Goal: Transaction & Acquisition: Subscribe to service/newsletter

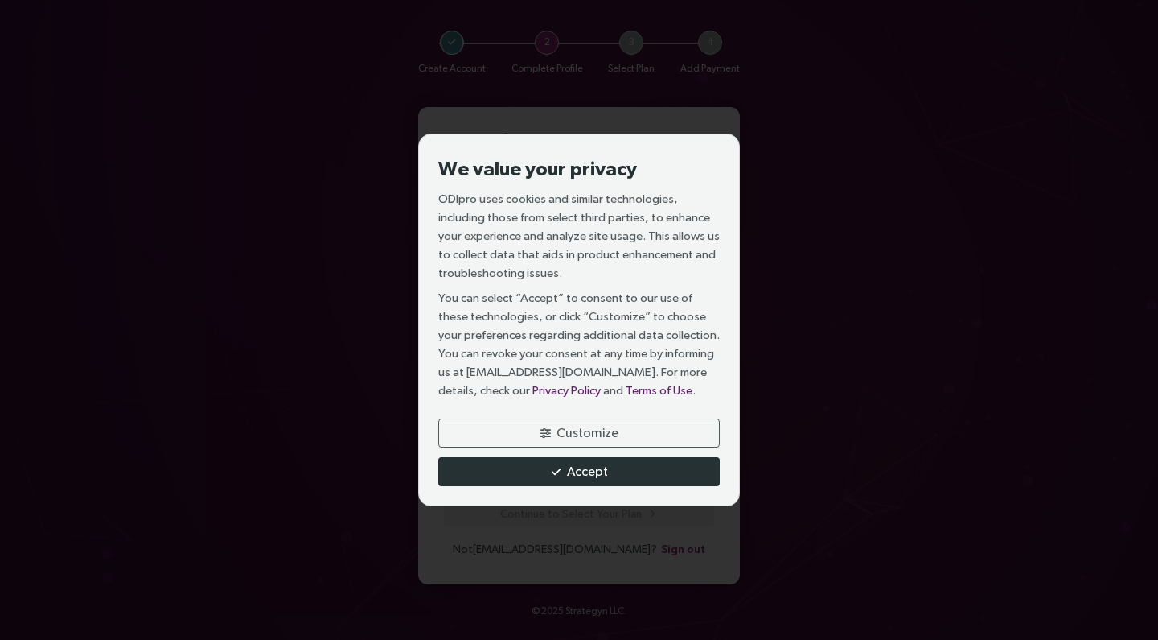
click at [599, 479] on span "Accept" at bounding box center [587, 471] width 41 height 20
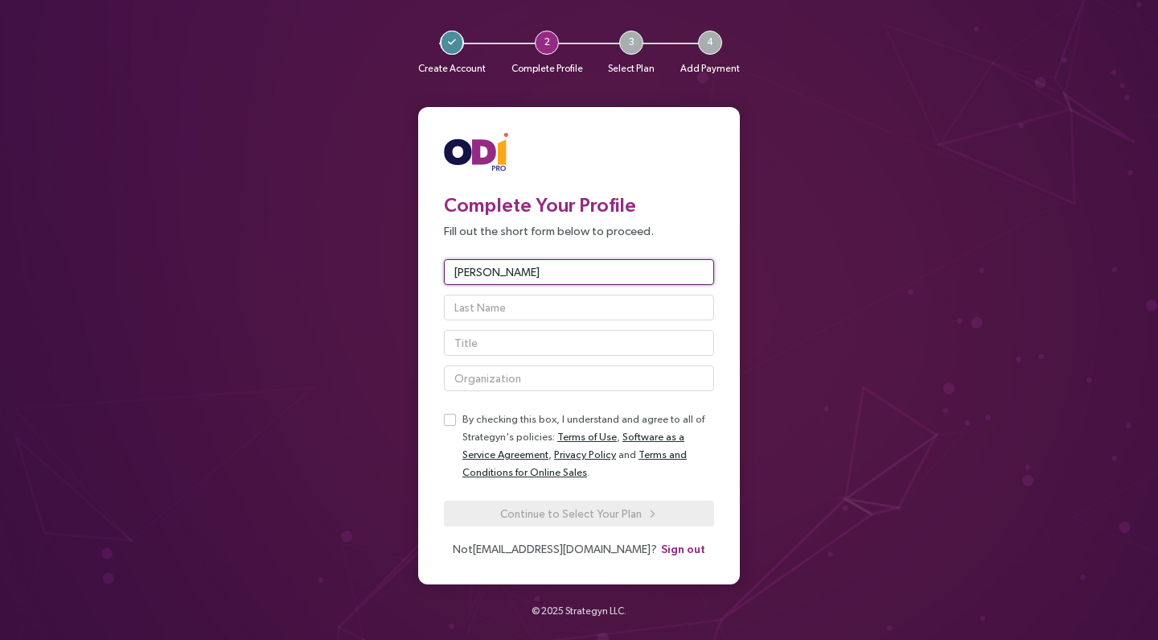
type input "[PERSON_NAME]"
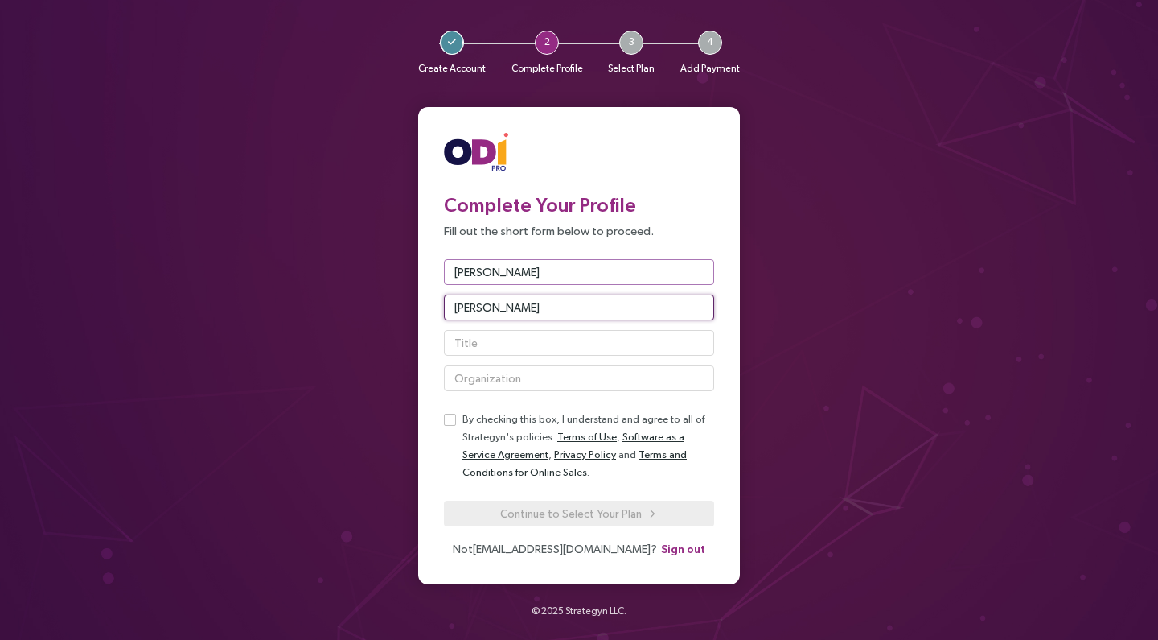
type input "[PERSON_NAME]"
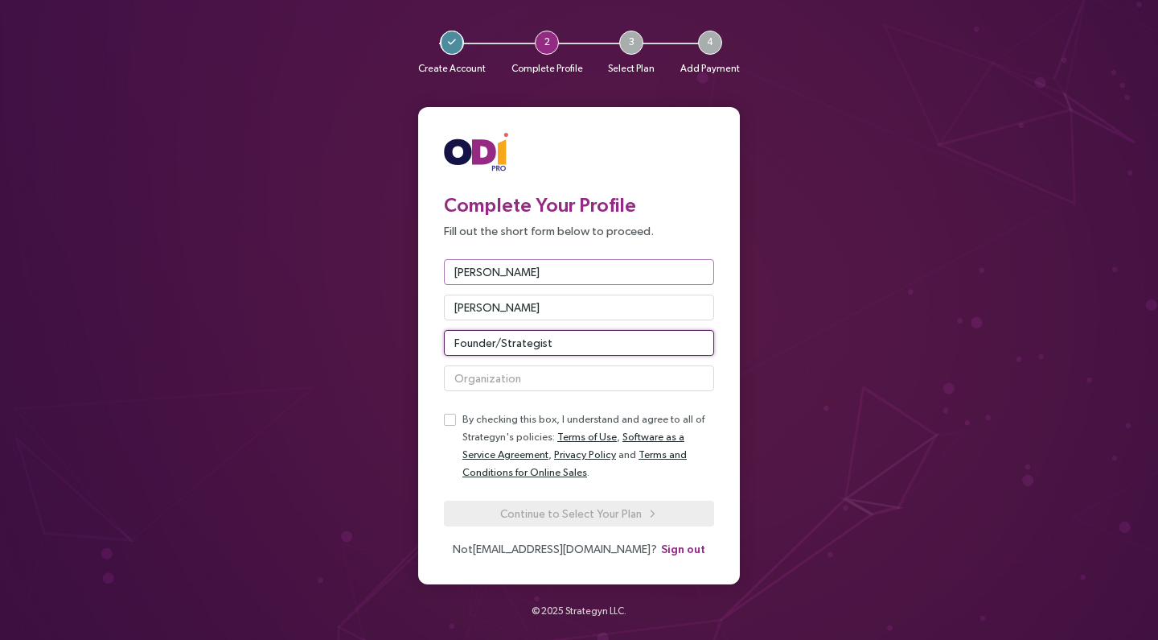
type input "Founder/Strategist"
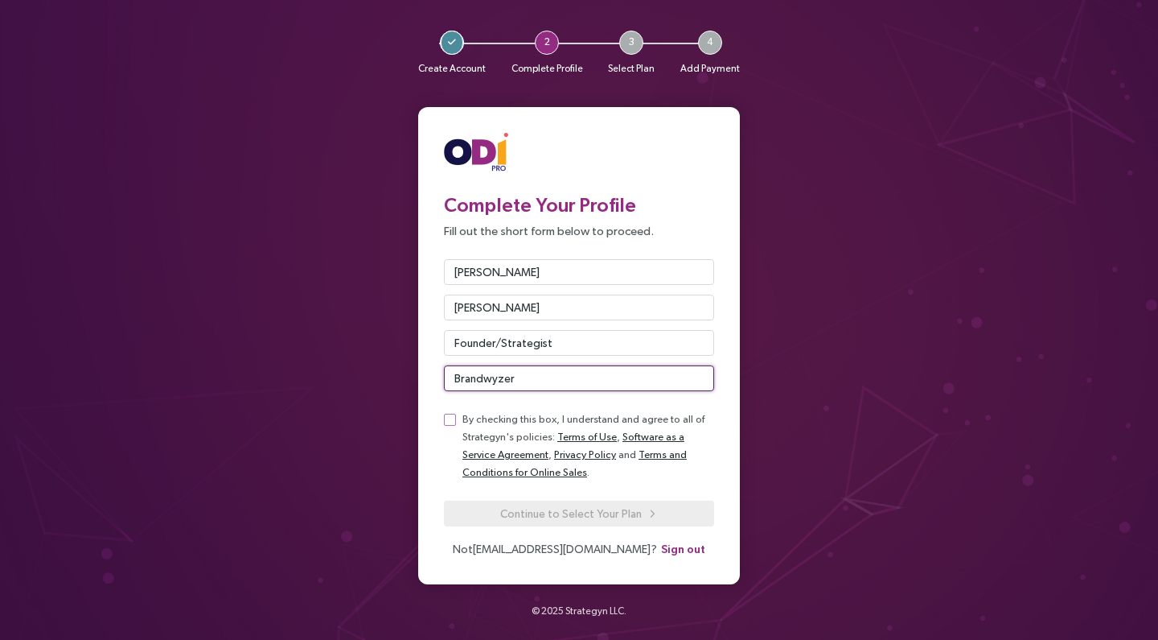
type input "Brandwyzer"
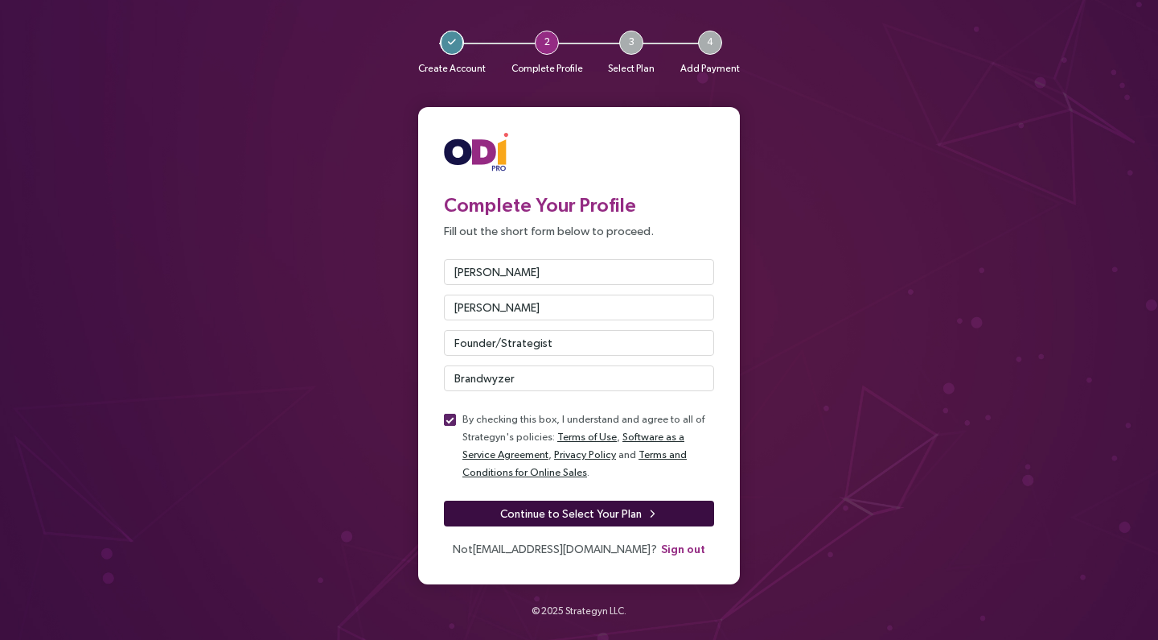
click at [595, 519] on span "Continue to Select Your Plan" at bounding box center [571, 513] width 142 height 18
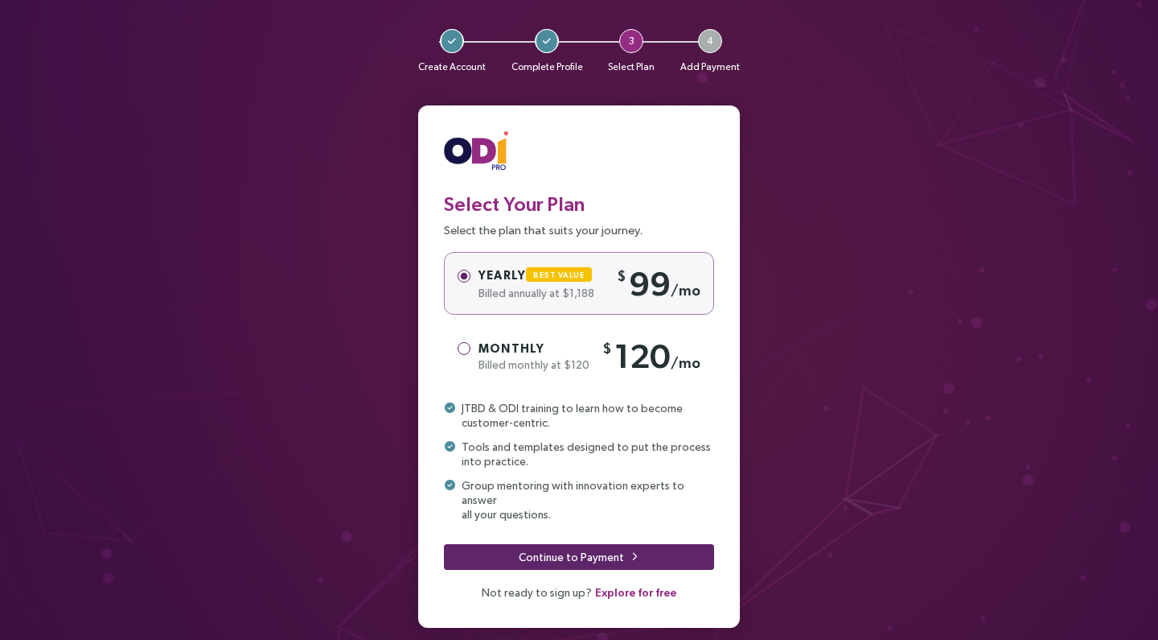
click at [466, 352] on span at bounding box center [464, 348] width 13 height 13
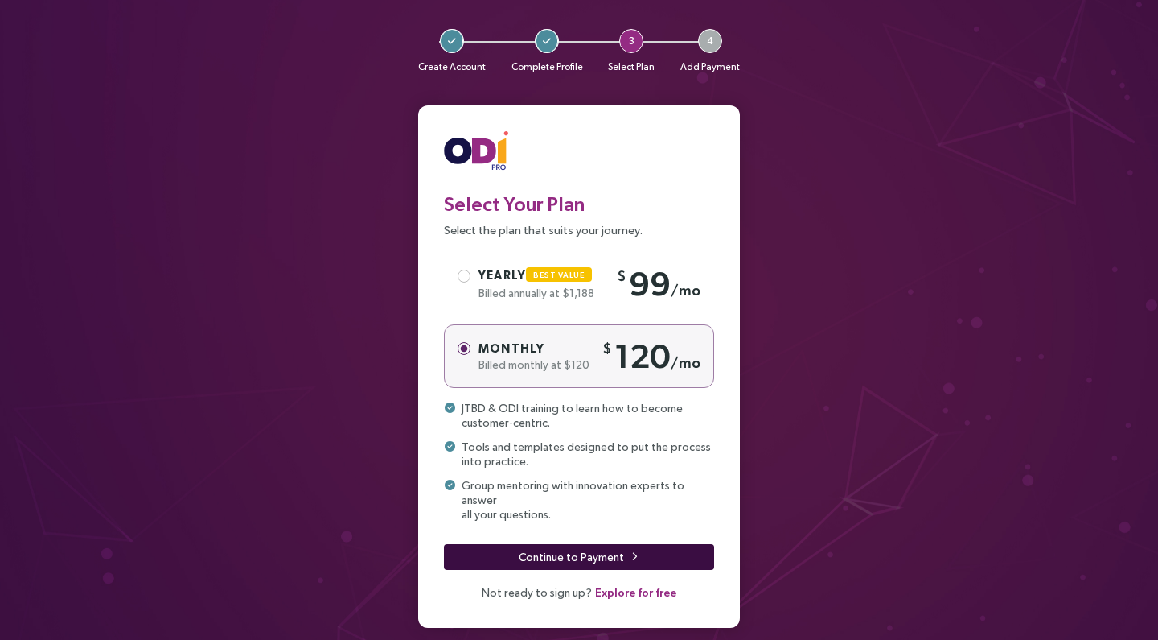
click at [595, 548] on span "Continue to Payment" at bounding box center [571, 557] width 105 height 18
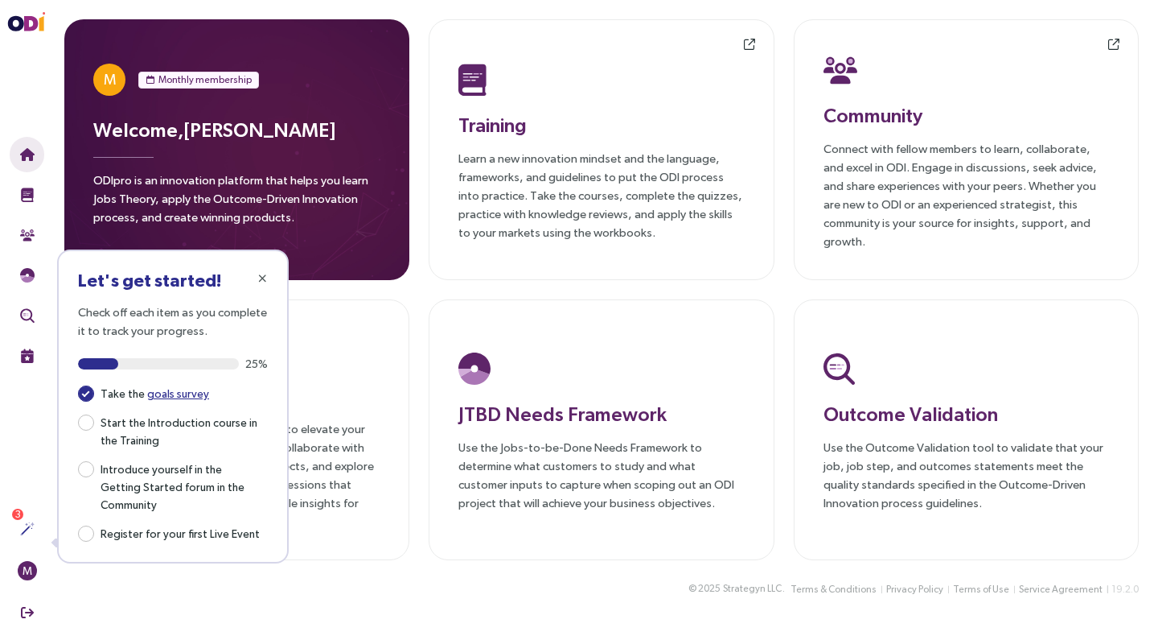
click at [188, 392] on link "goals survey" at bounding box center [178, 393] width 62 height 13
click at [554, 197] on p "Learn a new innovation mindset and the language, frameworks, and guidelines to …" at bounding box center [602, 195] width 286 height 93
